Goal: Check status: Check status

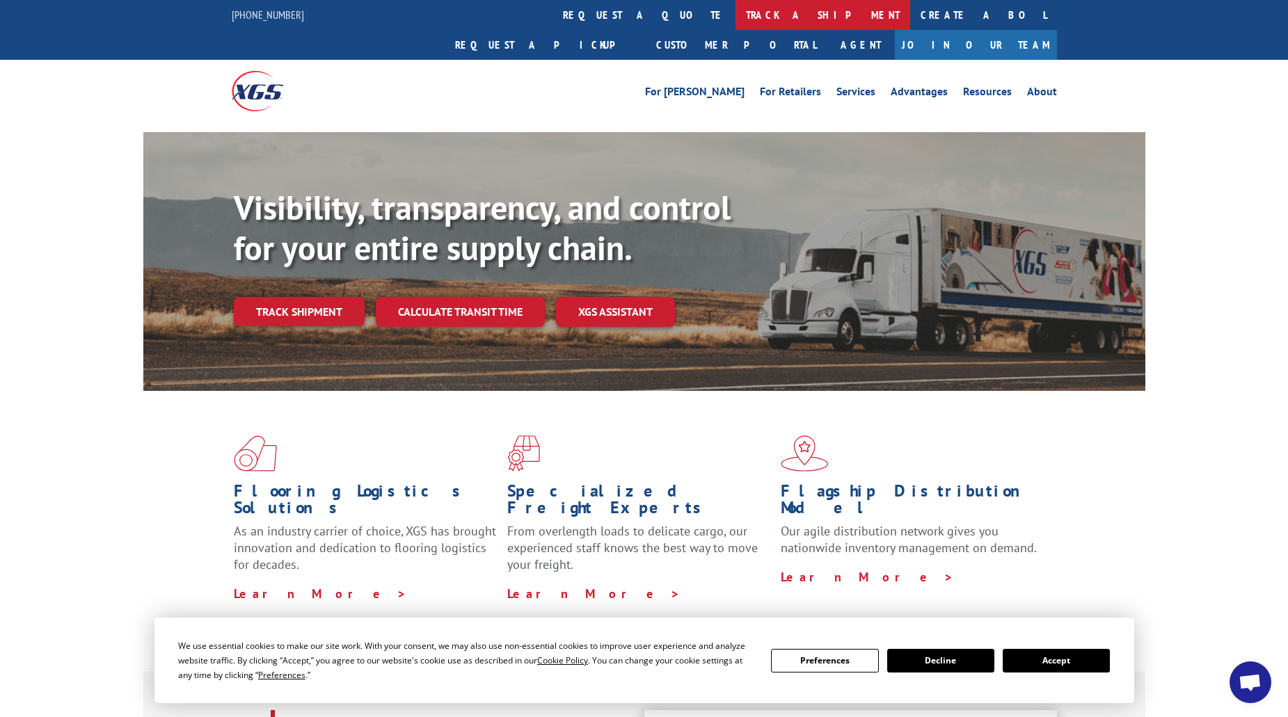
click at [736, 22] on link "track a shipment" at bounding box center [823, 15] width 175 height 30
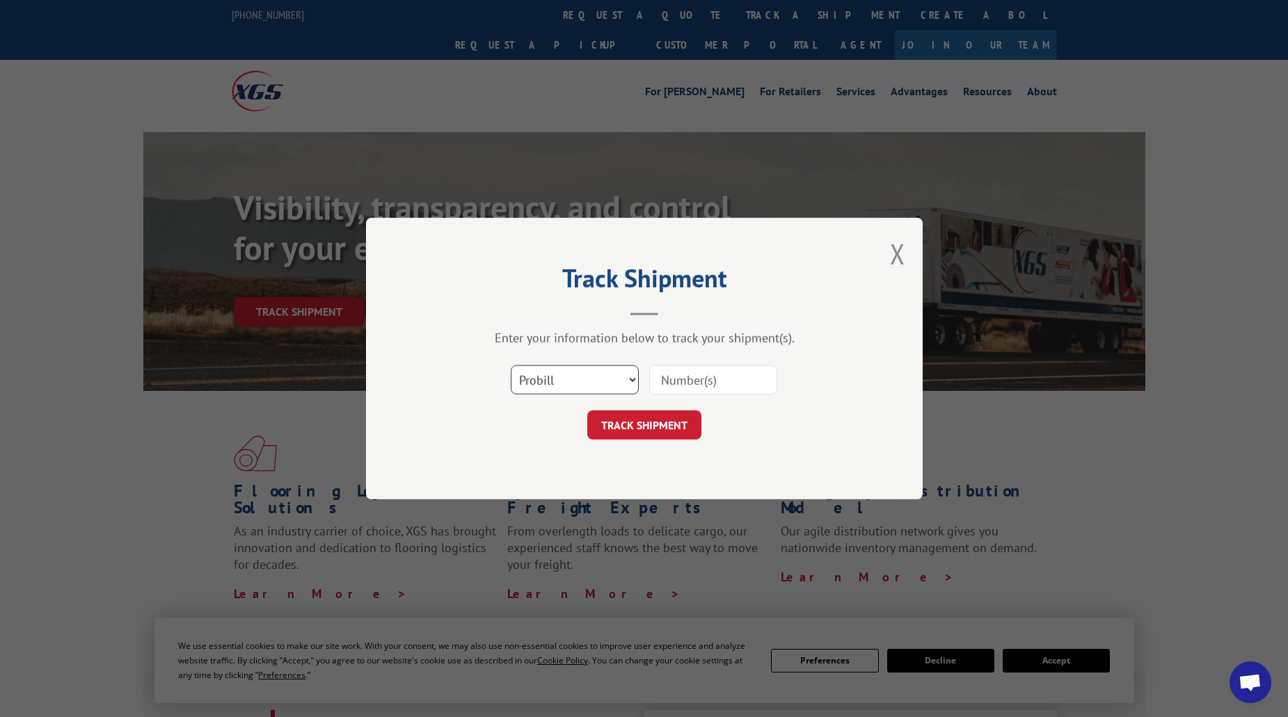
drag, startPoint x: 566, startPoint y: 381, endPoint x: 562, endPoint y: 393, distance: 12.5
click at [565, 381] on select "Select category... Probill BOL PO" at bounding box center [575, 379] width 128 height 29
select select "po"
click at [511, 365] on select "Select category... Probill BOL PO" at bounding box center [575, 379] width 128 height 29
click at [723, 376] on input at bounding box center [713, 379] width 128 height 29
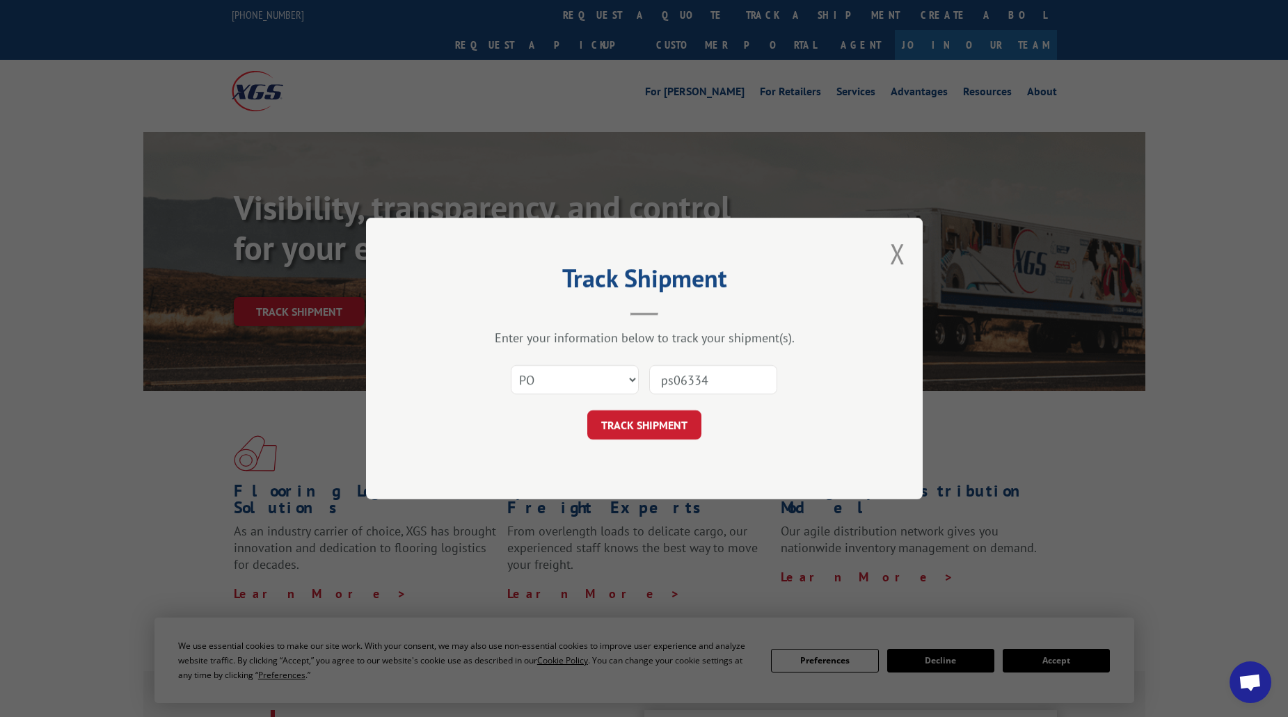
type input "ps063345"
click button "TRACK SHIPMENT" at bounding box center [644, 425] width 114 height 29
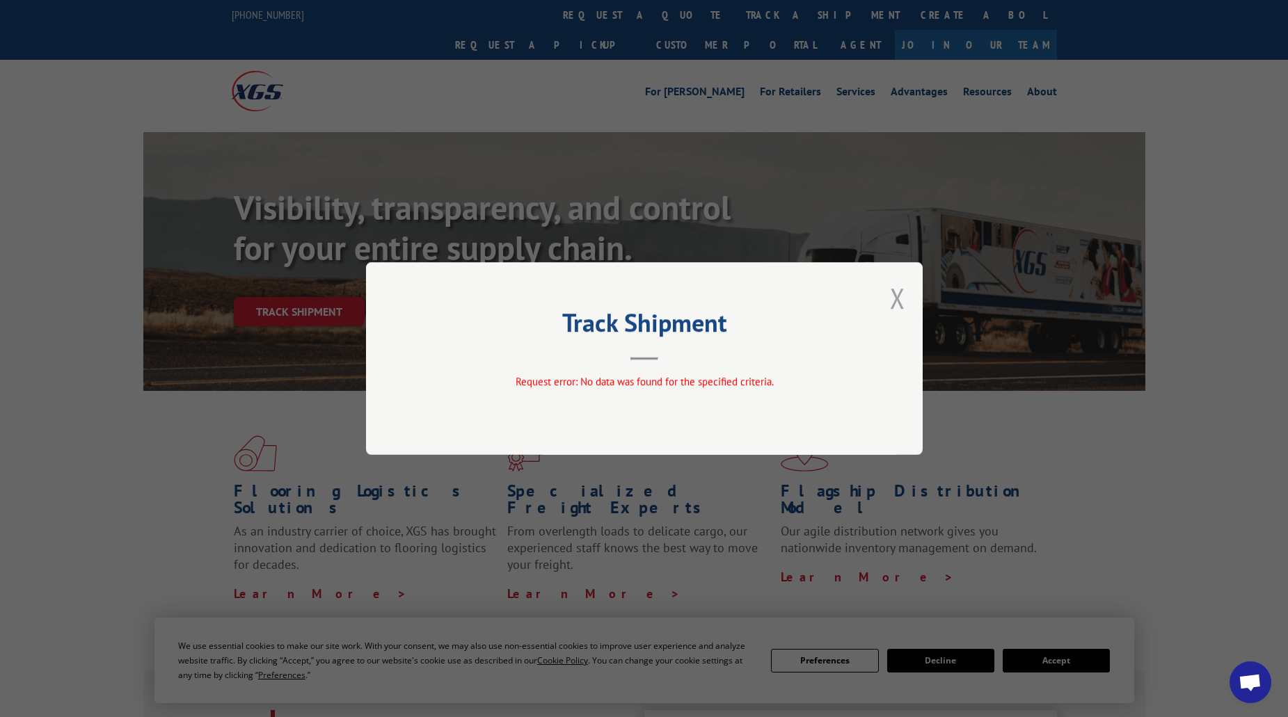
click at [899, 304] on button "Close modal" at bounding box center [897, 298] width 15 height 37
